Goal: Find specific page/section: Locate a particular part of the current website

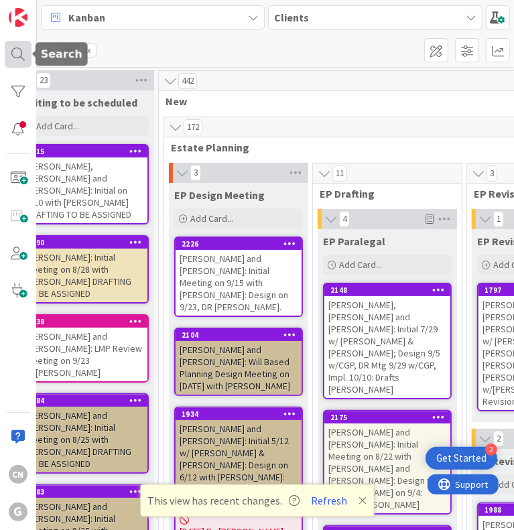
click at [16, 58] on div at bounding box center [18, 54] width 27 height 27
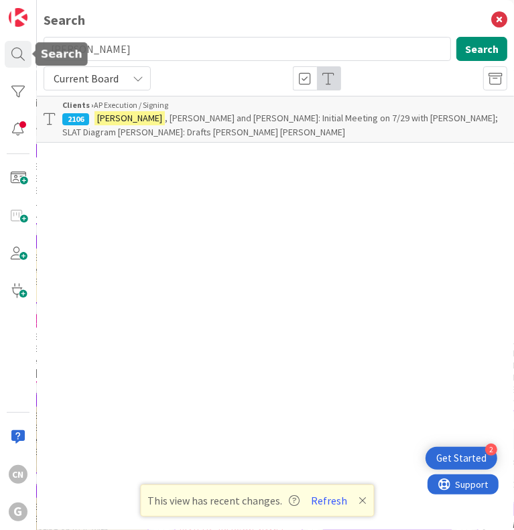
drag, startPoint x: 107, startPoint y: 48, endPoint x: -12, endPoint y: 62, distance: 120.2
click at [0, 62] on html "2 Get Started CN G Search [PERSON_NAME] Search Current Board Clients › AP Execu…" at bounding box center [257, 265] width 514 height 530
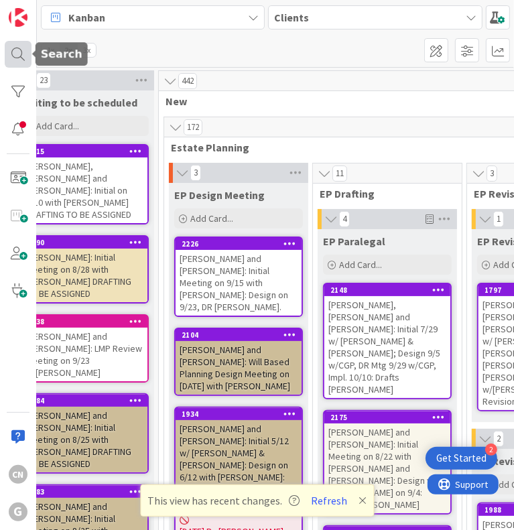
click at [13, 53] on div at bounding box center [18, 54] width 27 height 27
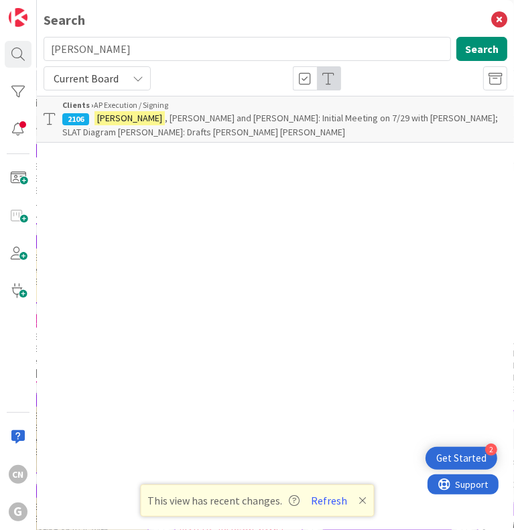
drag, startPoint x: 104, startPoint y: 61, endPoint x: 38, endPoint y: 36, distance: 70.9
click at [38, 36] on div "Search [PERSON_NAME] Search Current Board Clients › AP Execution / Signing 2106…" at bounding box center [275, 265] width 477 height 530
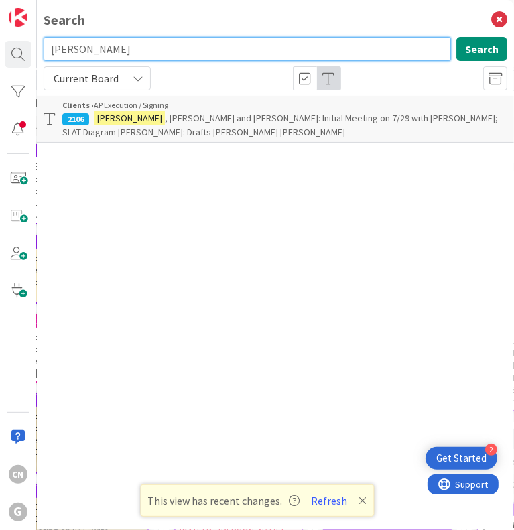
drag, startPoint x: 109, startPoint y: 48, endPoint x: 11, endPoint y: 68, distance: 100.6
click at [11, 68] on div "CN G Search [PERSON_NAME] Search Current Board Clients › AP Execution / Signing…" at bounding box center [18, 265] width 37 height 530
type input "[PERSON_NAME]"
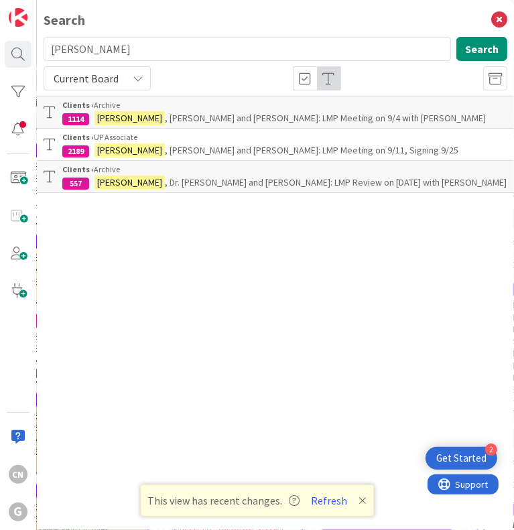
click at [148, 158] on p "[PERSON_NAME] and [PERSON_NAME]: LMP Meeting on 9/11, Signing 9/25" at bounding box center [284, 150] width 445 height 14
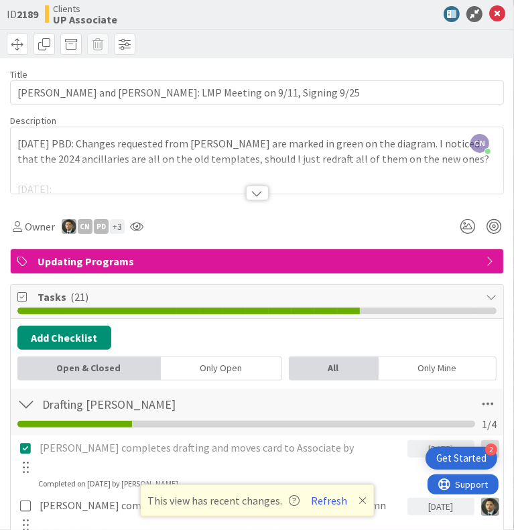
type textarea "x"
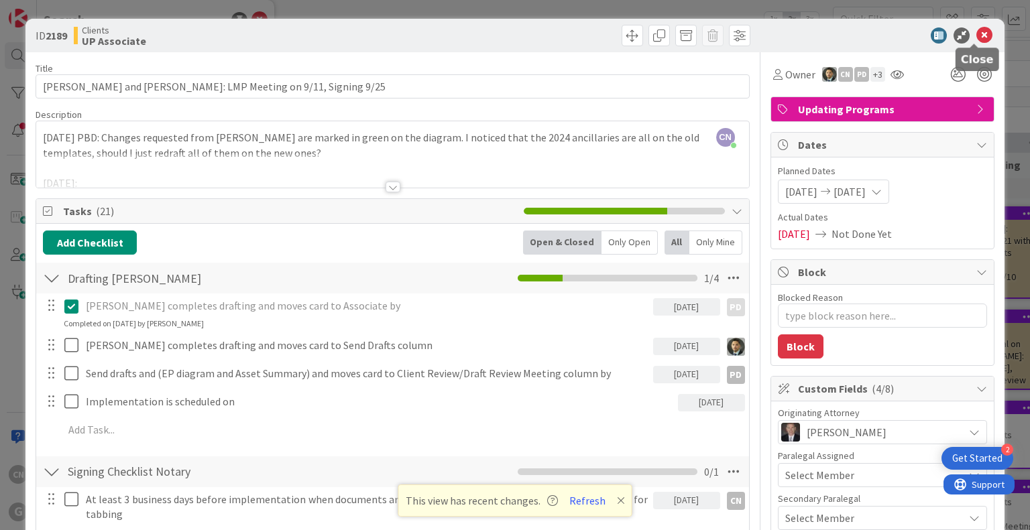
click at [976, 33] on icon at bounding box center [984, 35] width 16 height 16
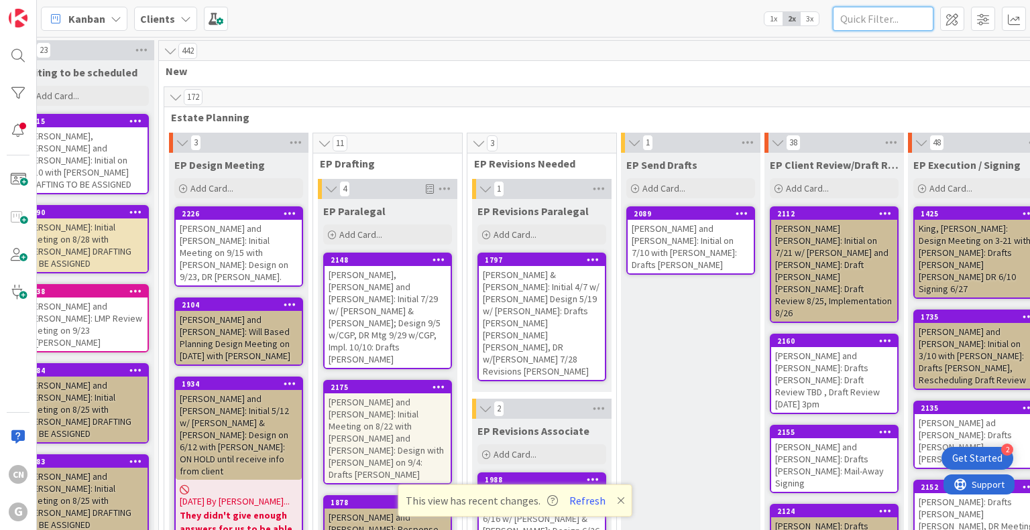
click at [875, 21] on input "text" at bounding box center [883, 19] width 101 height 24
type input "davey"
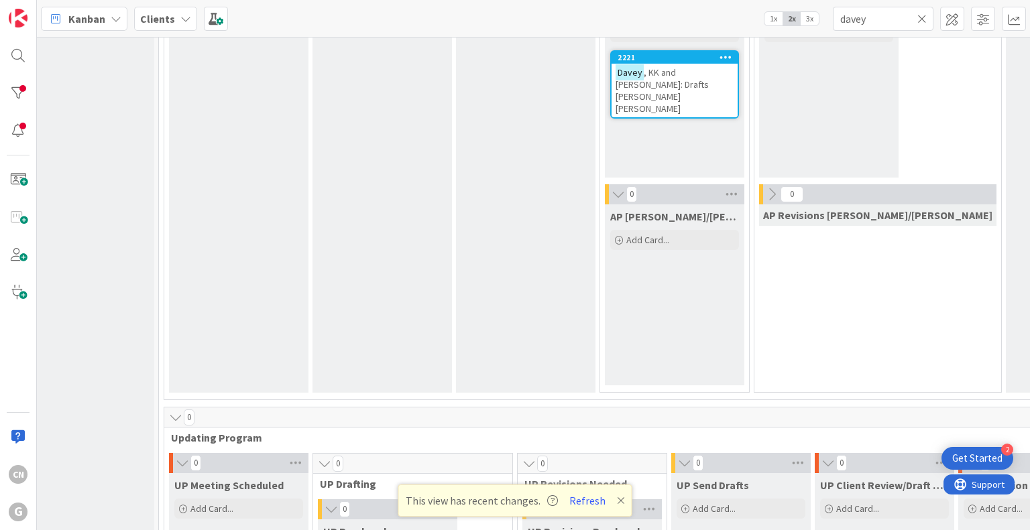
scroll to position [1582, 27]
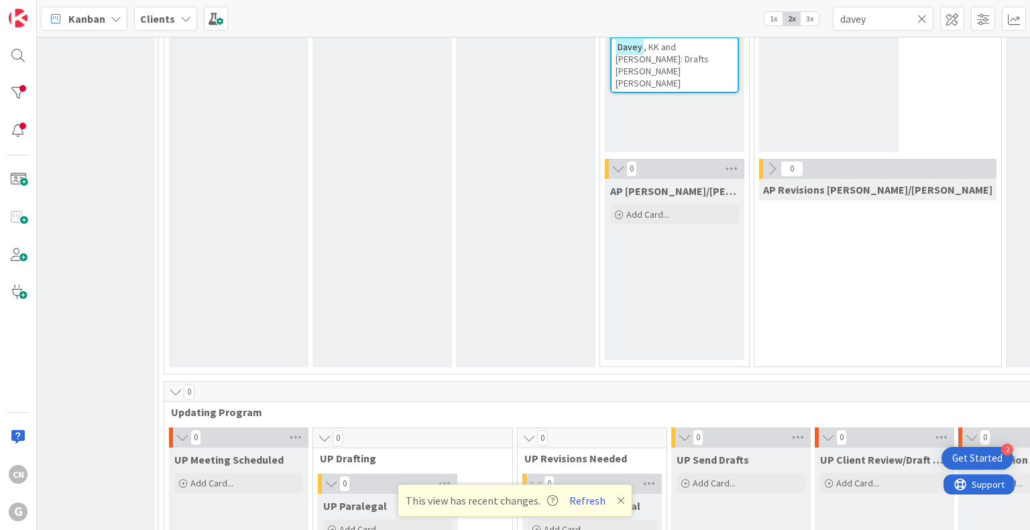
click at [648, 63] on span ", KK and [PERSON_NAME]: Drafts [PERSON_NAME] [PERSON_NAME]" at bounding box center [661, 65] width 93 height 48
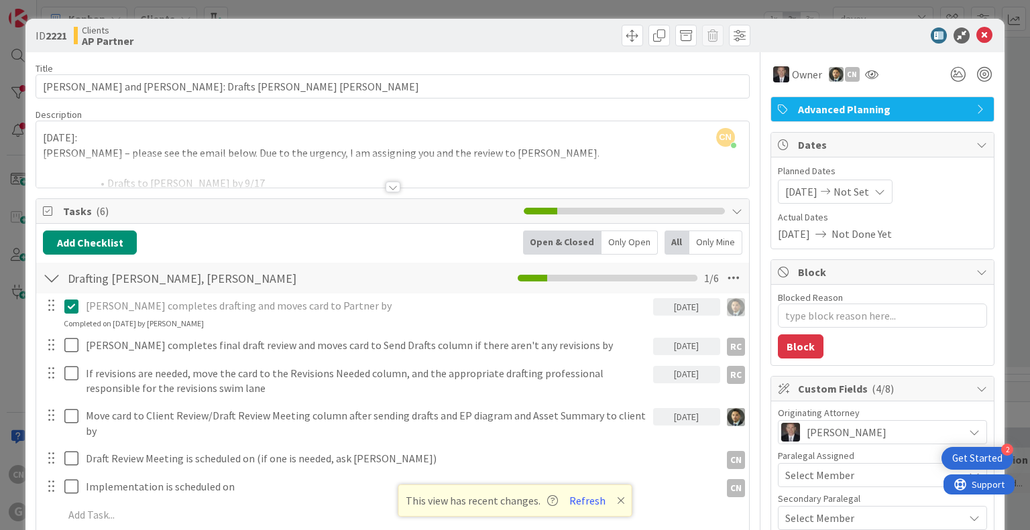
click at [286, 168] on div at bounding box center [392, 171] width 712 height 34
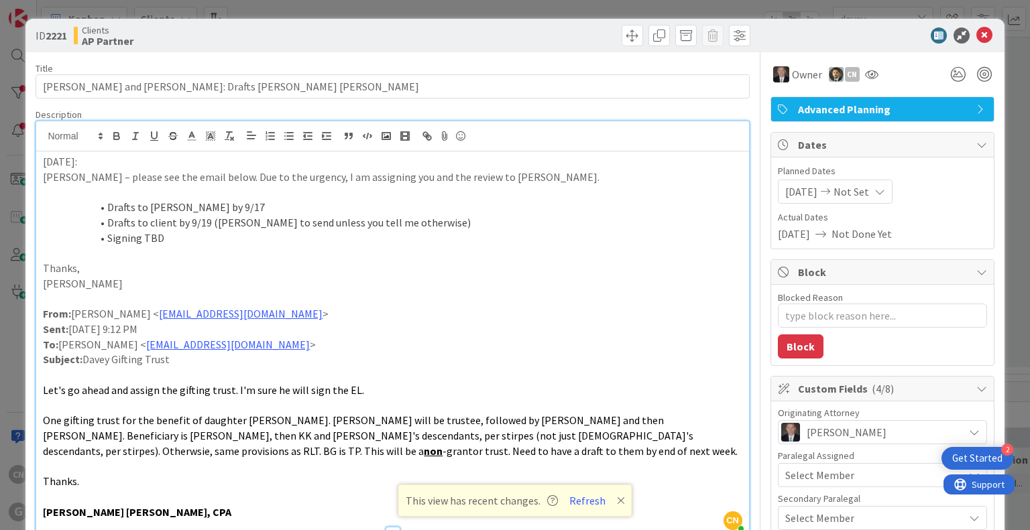
click at [40, 163] on div "[DATE]: [PERSON_NAME] – please see the email below. Due to the urgency, I am as…" at bounding box center [392, 342] width 712 height 381
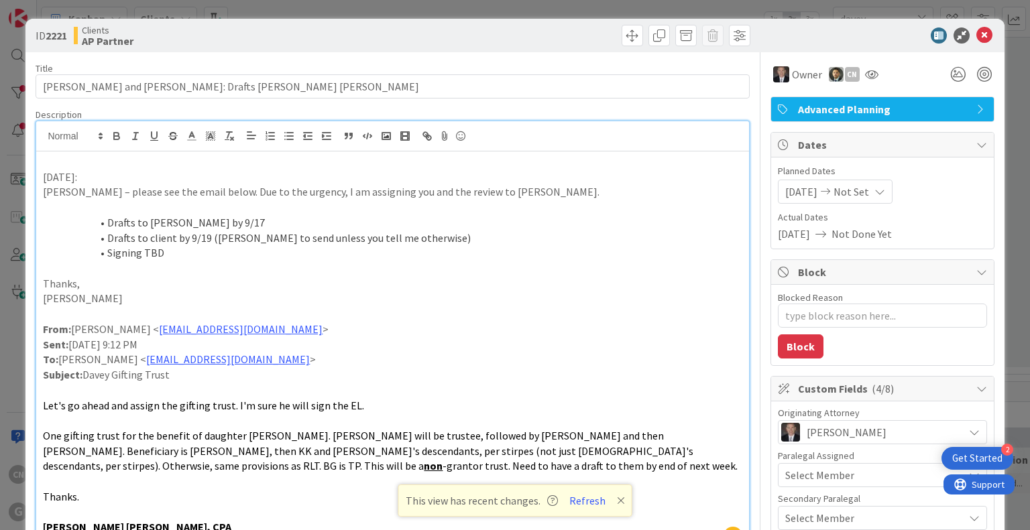
click at [408, 300] on p "[PERSON_NAME]" at bounding box center [392, 298] width 699 height 15
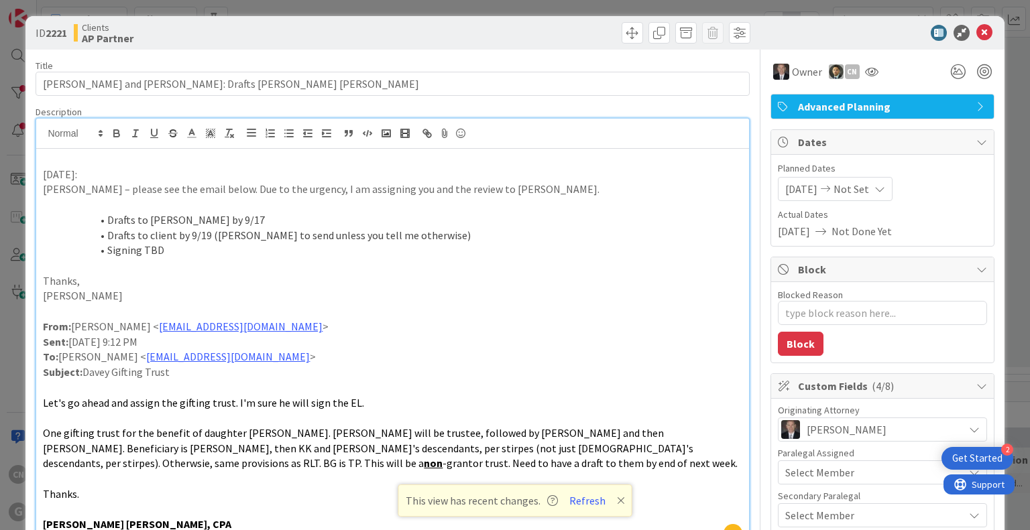
click at [620, 498] on icon at bounding box center [621, 500] width 8 height 11
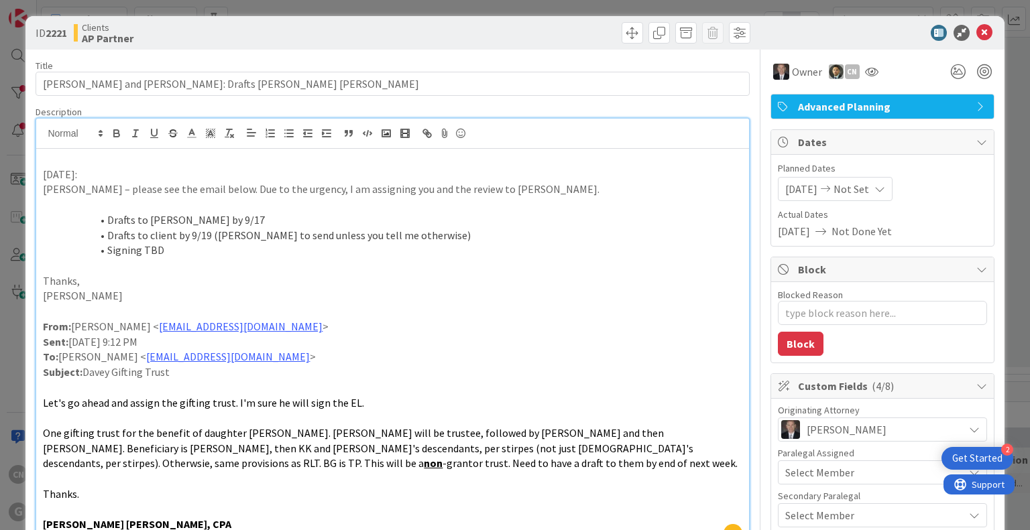
click at [46, 168] on p "[DATE]:" at bounding box center [392, 174] width 699 height 15
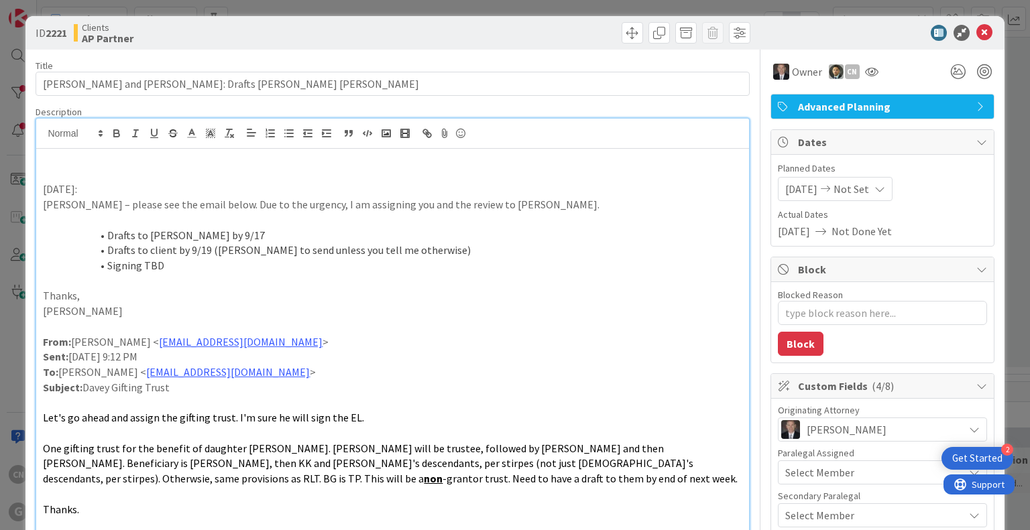
scroll to position [17, 0]
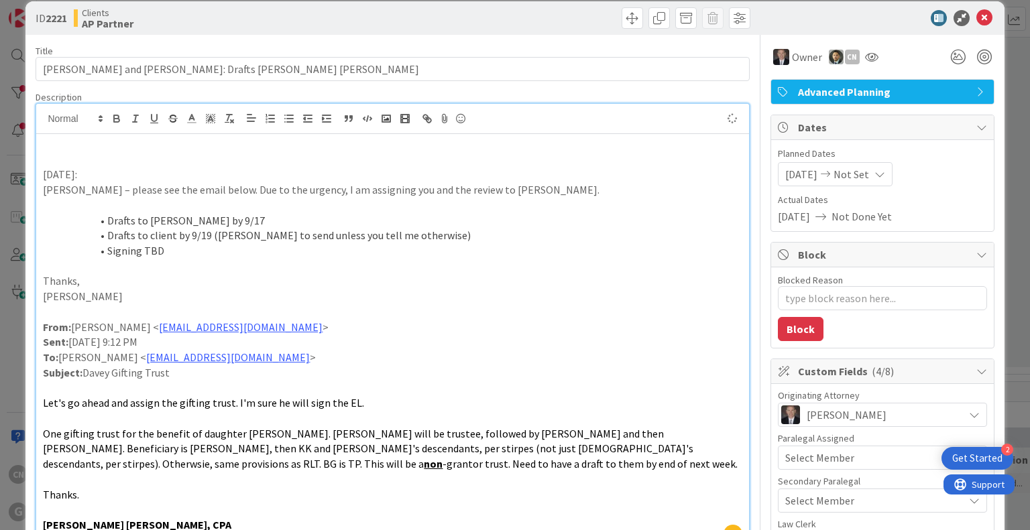
type textarea "x"
click at [52, 158] on p at bounding box center [392, 159] width 699 height 15
click at [40, 141] on div "[DATE] CNV Notes: sent EL, client wanted revised to say we are not preparing gi…" at bounding box center [392, 340] width 712 height 412
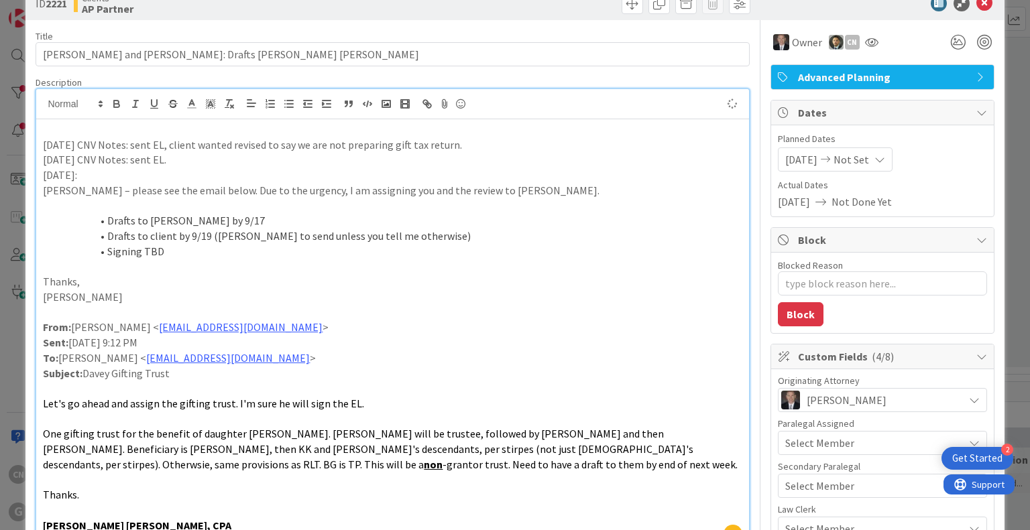
click at [39, 176] on div "[DATE] CNV Notes: sent EL, client wanted revised to say we are not preparing gi…" at bounding box center [392, 332] width 712 height 427
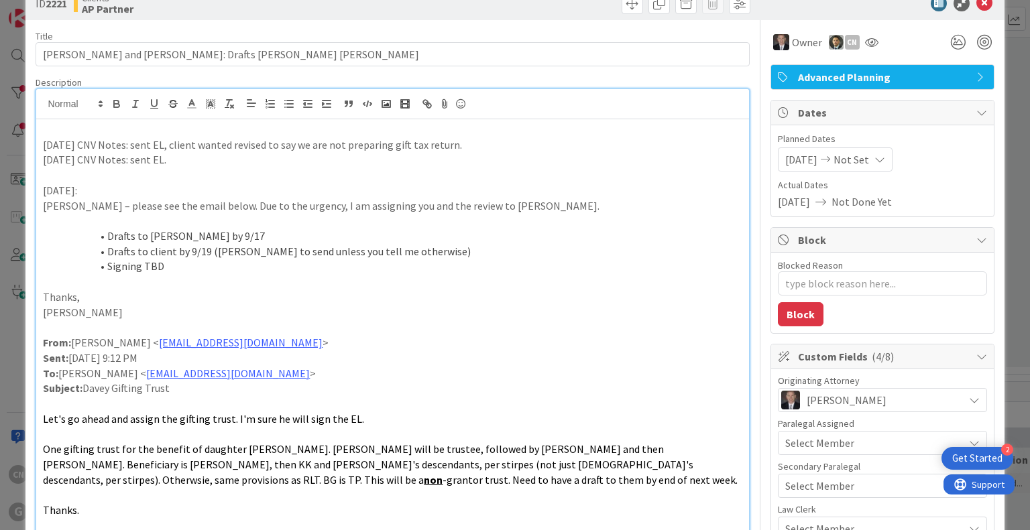
click at [485, 144] on p "[DATE] CNV Notes: sent EL, client wanted revised to say we are not preparing gi…" at bounding box center [392, 144] width 699 height 15
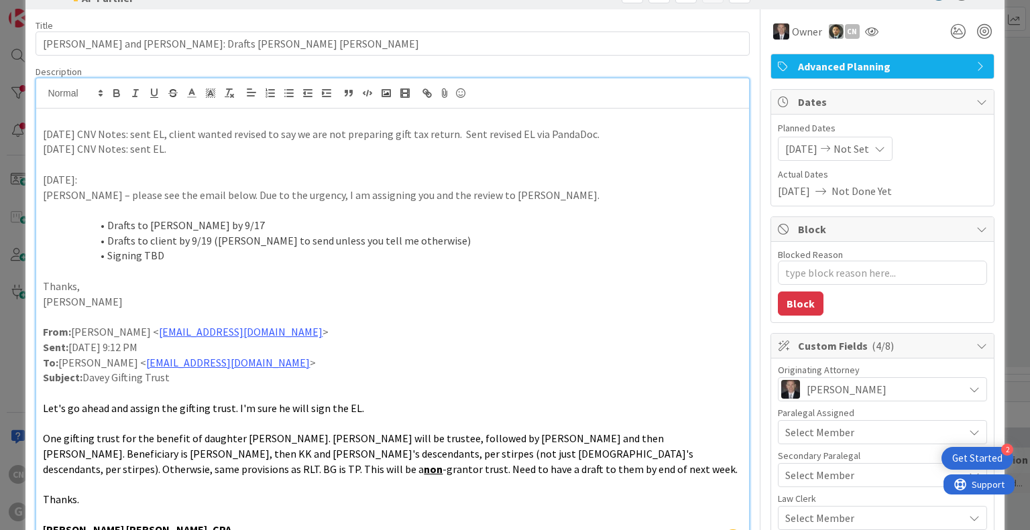
scroll to position [0, 0]
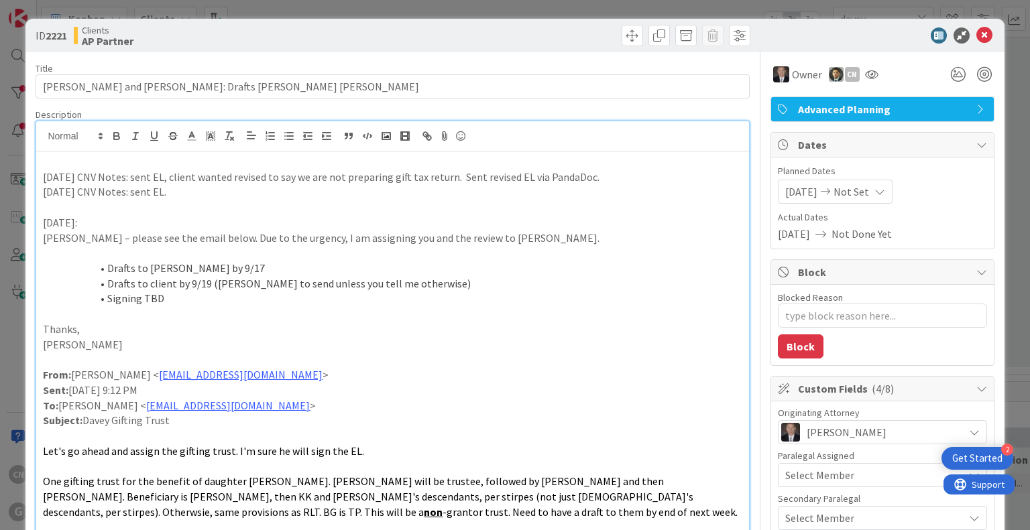
click at [160, 190] on p "[DATE] CNV Notes: sent EL." at bounding box center [392, 191] width 699 height 15
click at [440, 453] on p "Let's go ahead and assign the gifting trust. I'm sure he will sign the EL." at bounding box center [392, 451] width 699 height 15
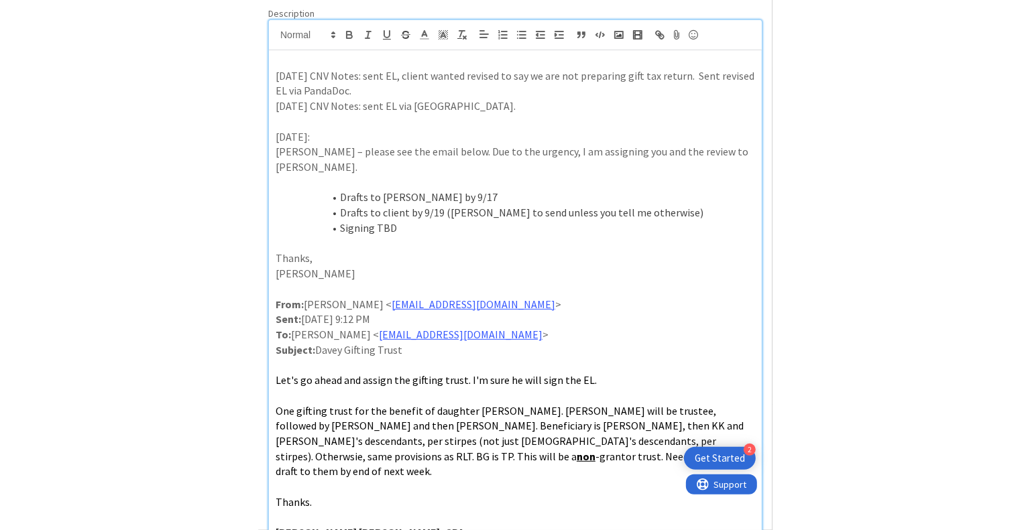
scroll to position [132, 0]
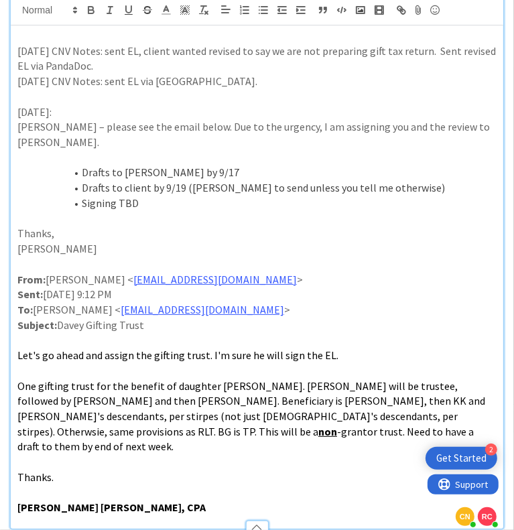
type textarea "x"
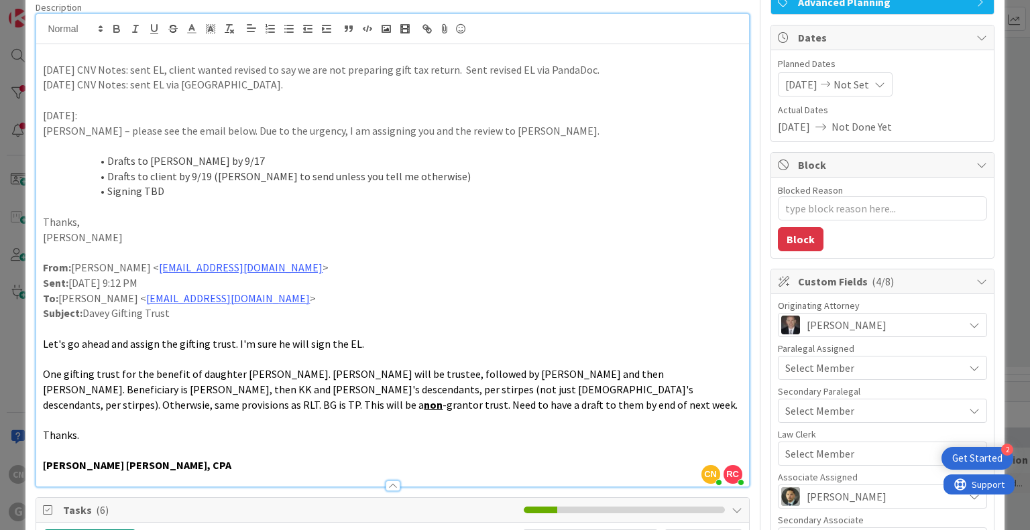
scroll to position [0, 0]
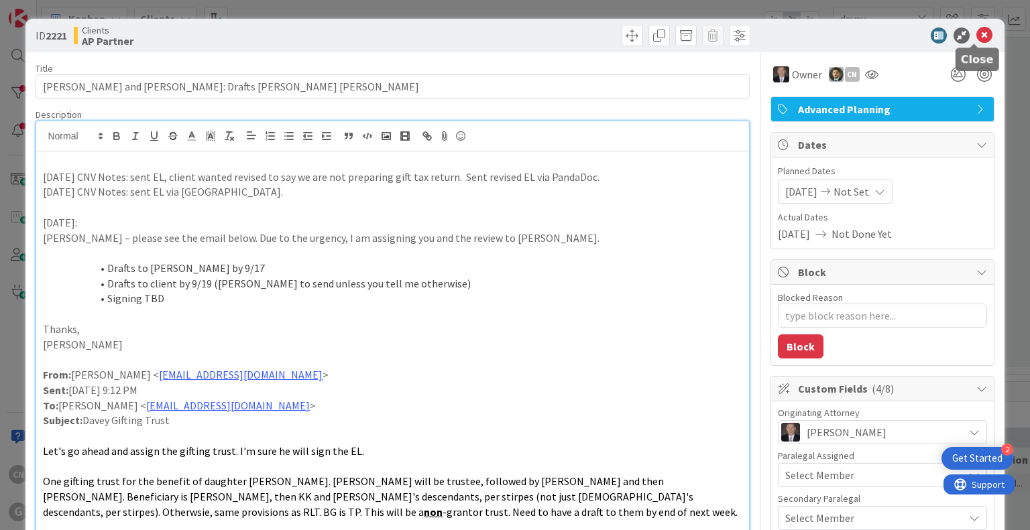
click at [976, 30] on icon at bounding box center [984, 35] width 16 height 16
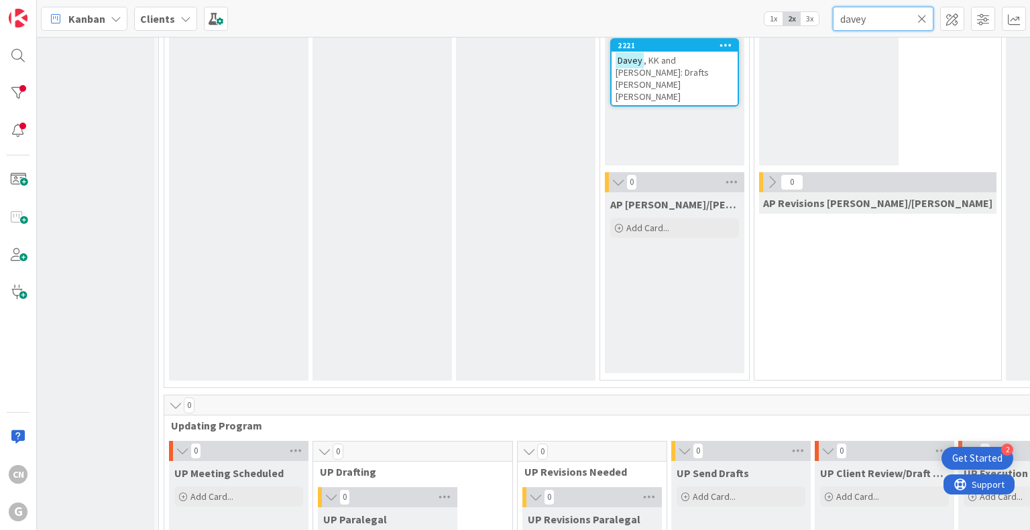
drag, startPoint x: 870, startPoint y: 19, endPoint x: 811, endPoint y: 28, distance: 60.3
click at [811, 28] on div "Kanban Clients 1x 2x 3x davey" at bounding box center [533, 18] width 993 height 37
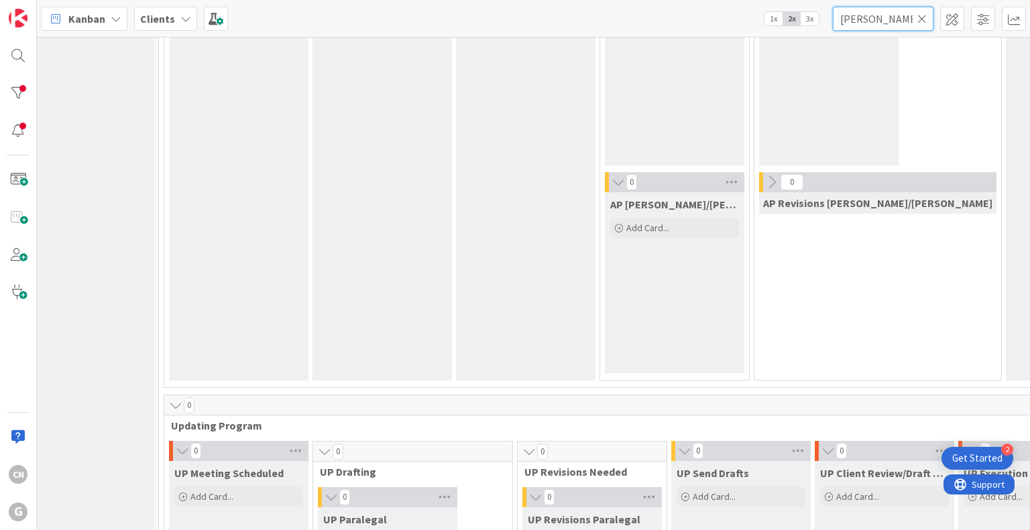
type input "[PERSON_NAME]"
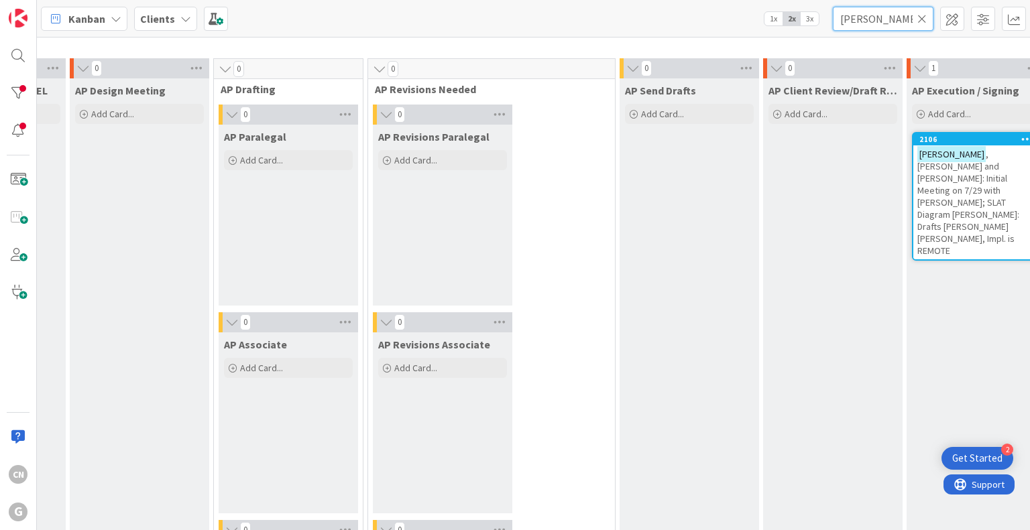
scroll to position [1016, 413]
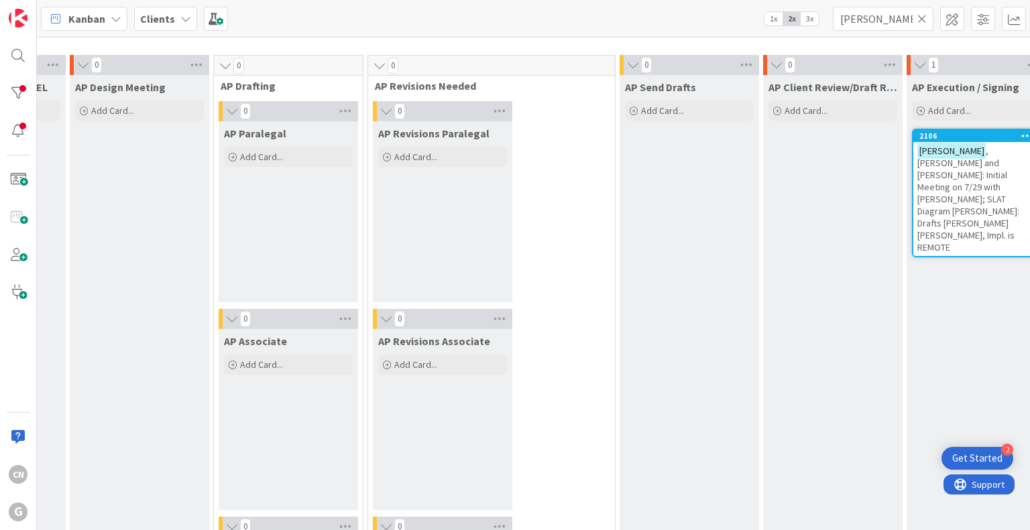
click at [917, 182] on span ", [PERSON_NAME] and [PERSON_NAME]: Initial Meeting on 7/29 with [PERSON_NAME]; …" at bounding box center [968, 199] width 102 height 109
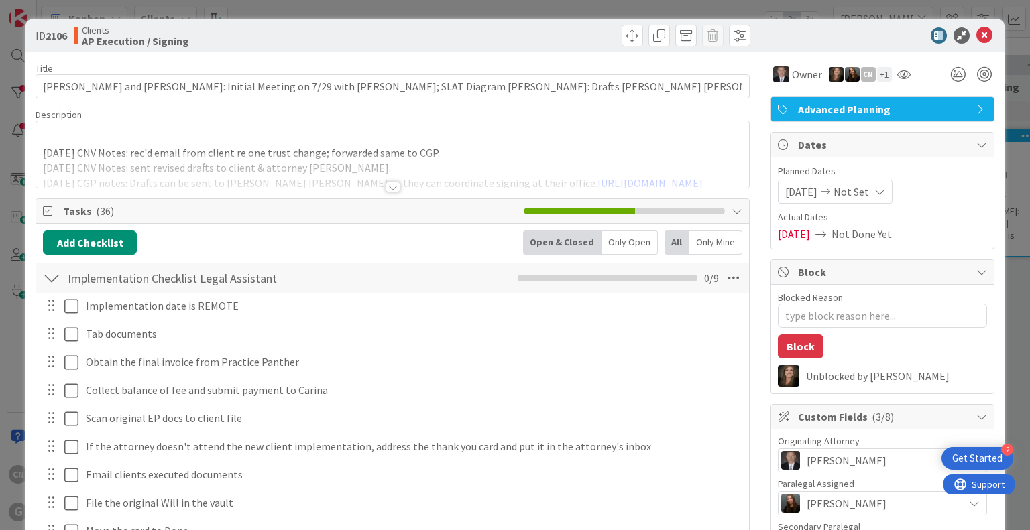
type textarea "x"
